Goal: Navigation & Orientation: Find specific page/section

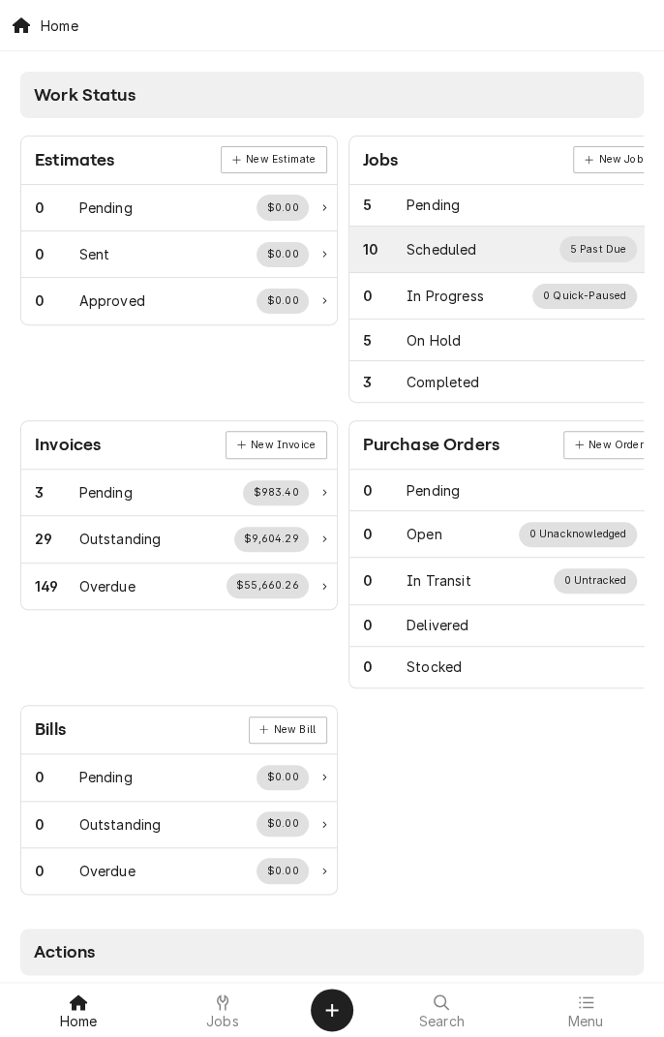
click at [447, 249] on div "Scheduled" at bounding box center [442, 249] width 70 height 20
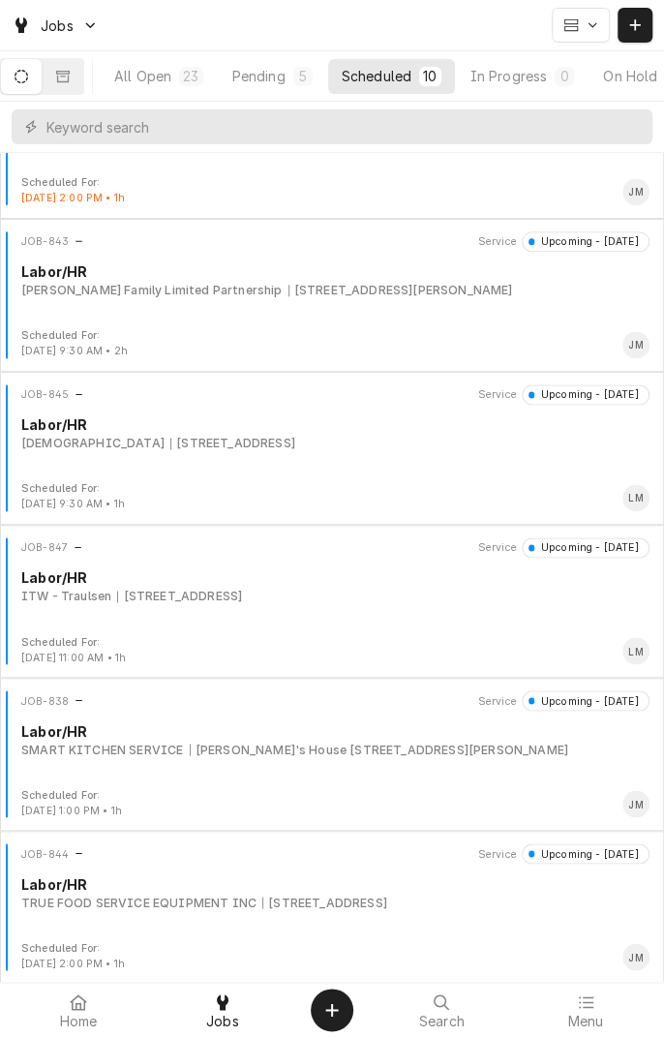
scroll to position [700, 0]
click at [405, 752] on div "Mike's House 39 Rio Grande St, La Ward, TX 77970" at bounding box center [379, 748] width 379 height 17
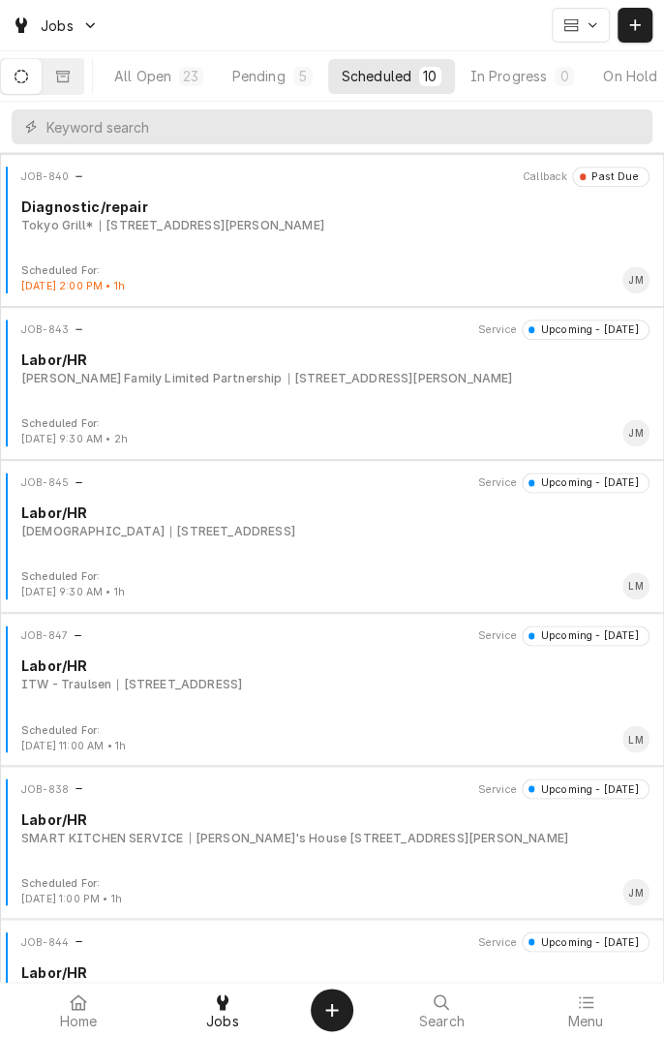
scroll to position [700, 0]
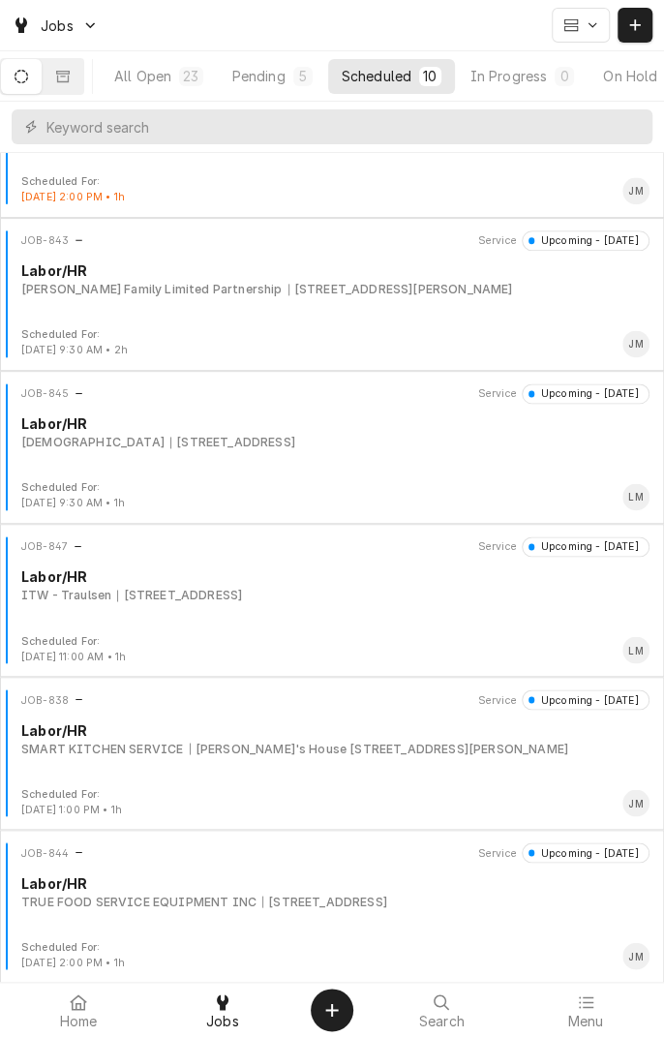
click at [492, 295] on div "Dugger Family Limited Partnership 1918 Country RD 303, Edna, TX 77957" at bounding box center [335, 289] width 629 height 17
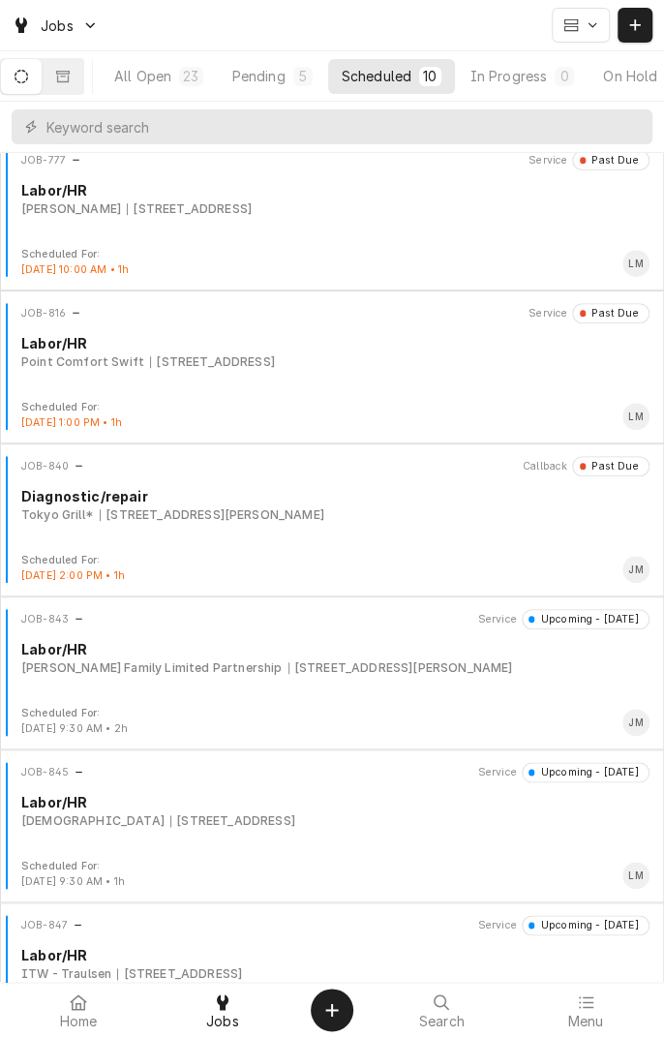
scroll to position [323, 0]
click at [533, 668] on div "[PERSON_NAME] Family Limited Partnership [STREET_ADDRESS][PERSON_NAME]" at bounding box center [335, 666] width 629 height 17
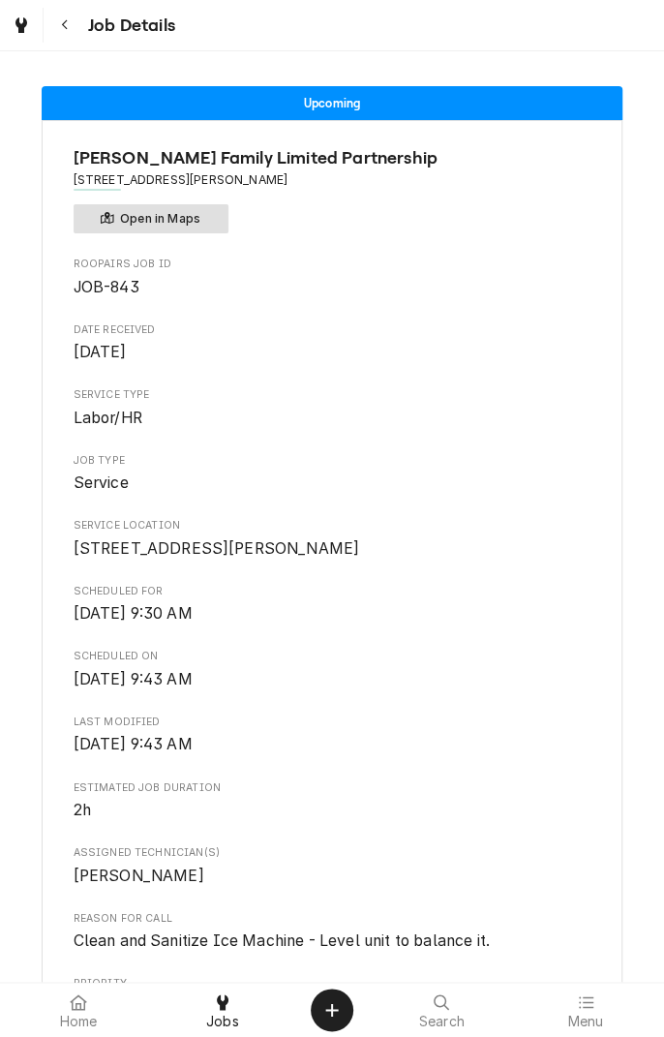
click at [194, 222] on button "Open in Maps" at bounding box center [151, 218] width 155 height 29
click at [73, 27] on div "Navigate back" at bounding box center [64, 24] width 19 height 19
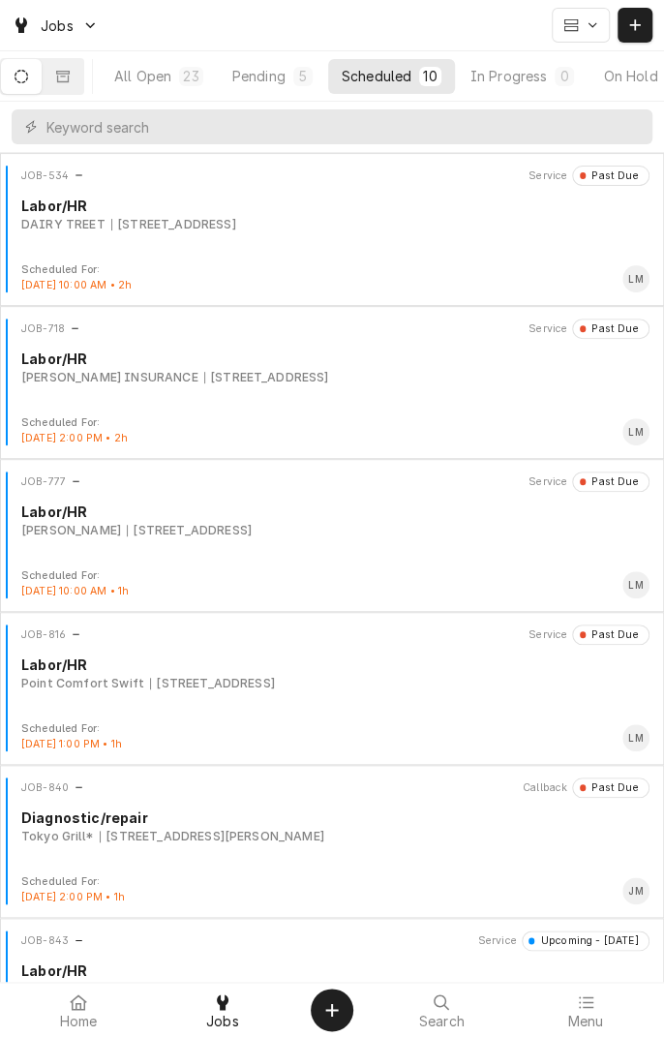
scroll to position [700, 0]
